Goal: Task Accomplishment & Management: Use online tool/utility

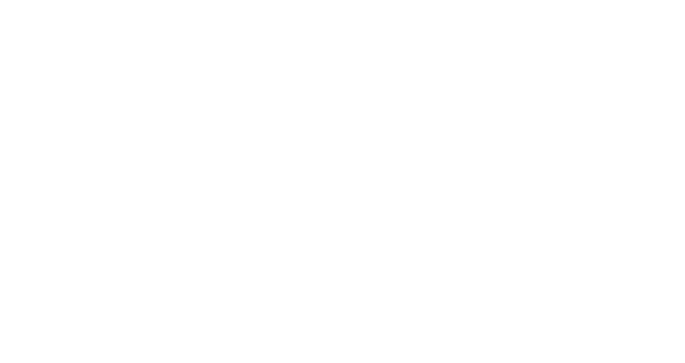
click at [317, 75] on div at bounding box center [342, 181] width 685 height 363
click at [377, 49] on div at bounding box center [342, 181] width 685 height 363
click at [373, 35] on div at bounding box center [342, 181] width 685 height 363
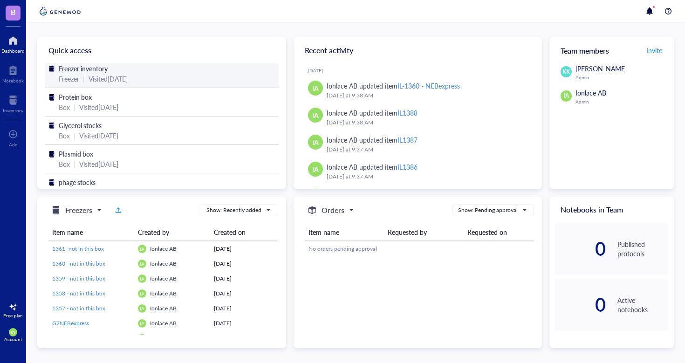
click at [79, 79] on div "Freezer" at bounding box center [69, 79] width 20 height 10
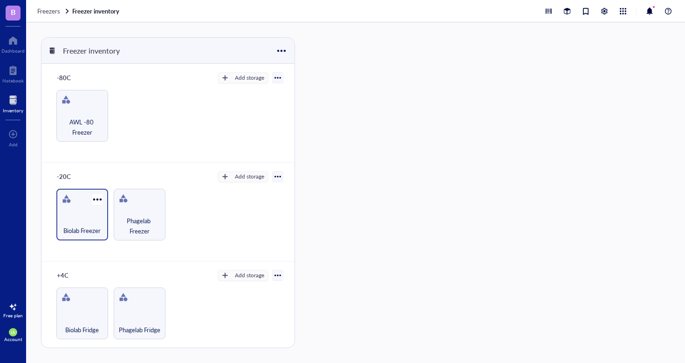
click at [100, 223] on div "Biolab Freezer" at bounding box center [82, 225] width 42 height 20
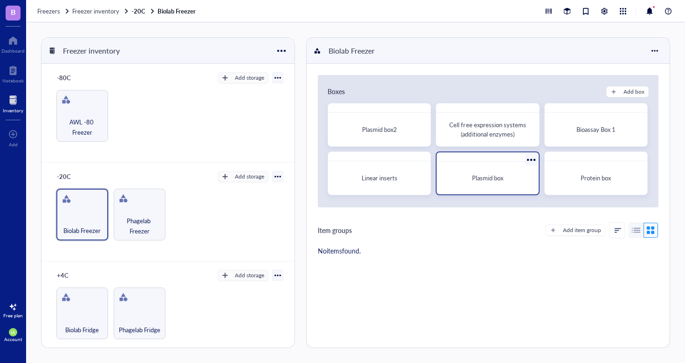
click at [483, 163] on div "Plasmid box" at bounding box center [486, 173] width 103 height 44
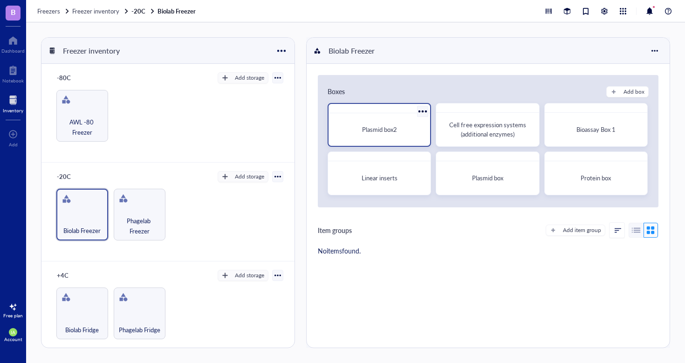
click at [405, 127] on div "Plasmid box2" at bounding box center [379, 129] width 87 height 9
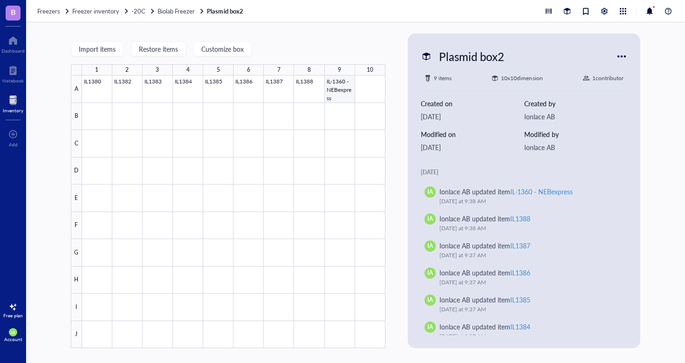
click at [338, 94] on div at bounding box center [233, 211] width 303 height 272
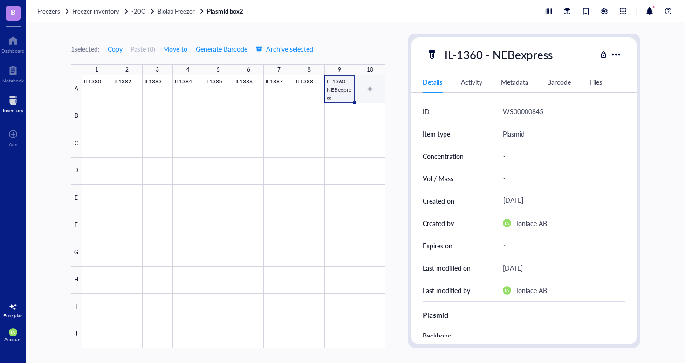
click at [361, 88] on div at bounding box center [233, 211] width 303 height 272
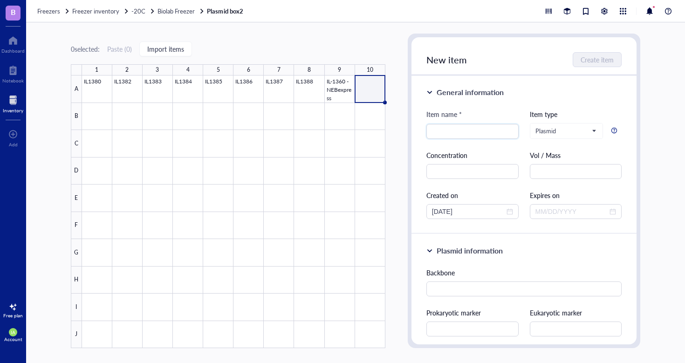
click at [316, 38] on div "0 selected: Paste ( 0 ) Import items 1 2 3 4 5 6 7 8 9 10 A B C D E F G H I J I…" at bounding box center [228, 191] width 314 height 314
